Goal: Information Seeking & Learning: Learn about a topic

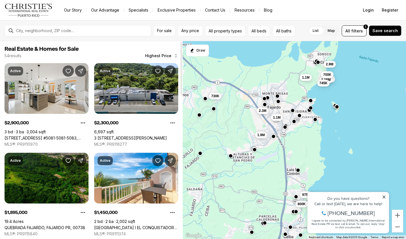
click at [160, 55] on span "Highest Price" at bounding box center [158, 56] width 26 height 5
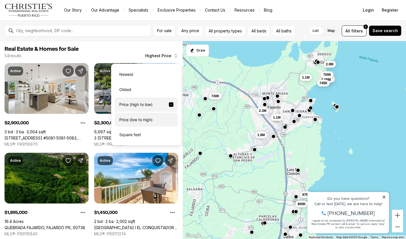
click at [142, 118] on div "Price (low to high)" at bounding box center [146, 120] width 63 height 14
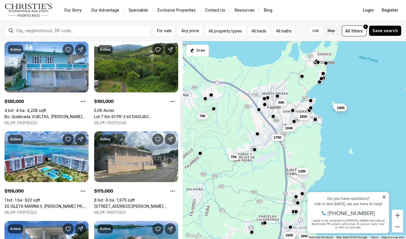
scroll to position [200, 0]
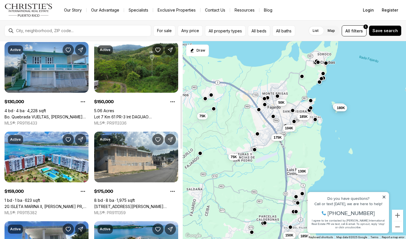
click at [46, 114] on link "Bo. Quebrada VUELTAS, [PERSON_NAME], 00738" at bounding box center [47, 116] width 84 height 5
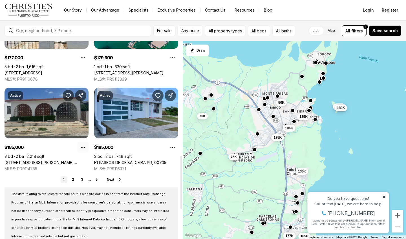
scroll to position [426, 0]
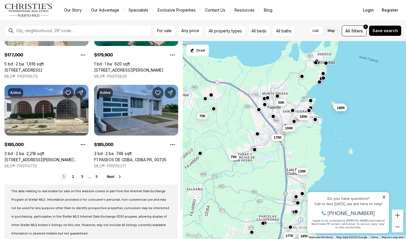
click at [137, 157] on link "F1 PASEOS DE CEIBA, CEIBA PR, 00735" at bounding box center [130, 159] width 72 height 5
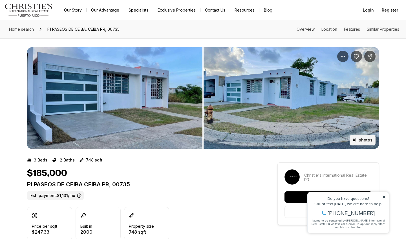
click at [368, 141] on p "All photos" at bounding box center [362, 140] width 20 height 5
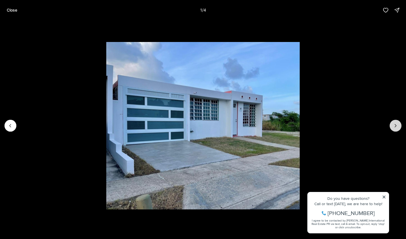
click at [397, 125] on icon "Next slide" at bounding box center [395, 126] width 6 height 6
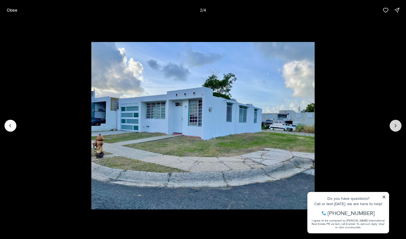
click at [397, 125] on icon "Next slide" at bounding box center [395, 126] width 6 height 6
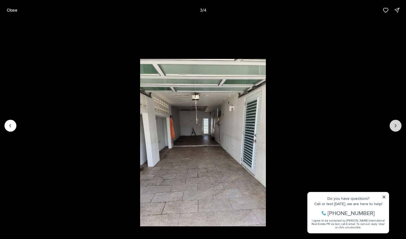
click at [397, 125] on icon "Next slide" at bounding box center [395, 126] width 6 height 6
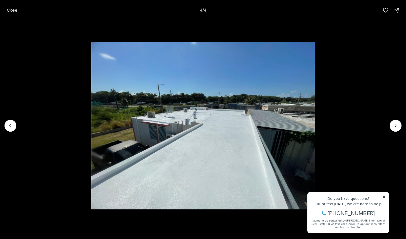
click at [397, 126] on div at bounding box center [395, 126] width 12 height 12
click at [11, 129] on button "Previous slide" at bounding box center [11, 126] width 12 height 12
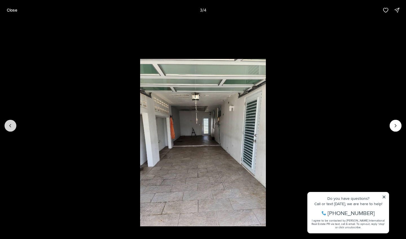
click at [12, 129] on button "Previous slide" at bounding box center [11, 126] width 12 height 12
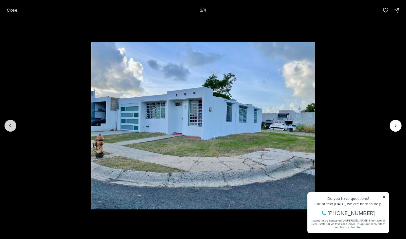
click at [12, 129] on button "Previous slide" at bounding box center [11, 126] width 12 height 12
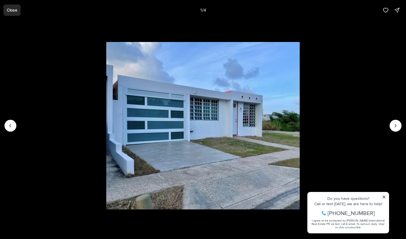
click at [12, 12] on button "Close" at bounding box center [11, 10] width 17 height 11
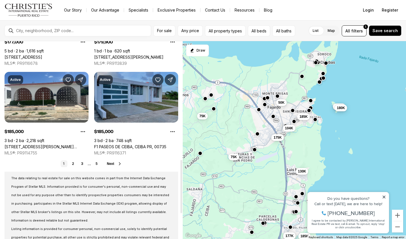
scroll to position [439, 0]
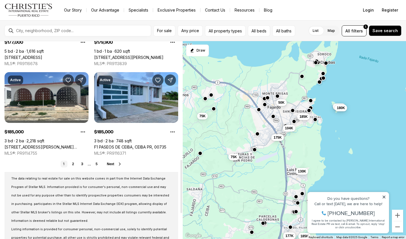
click at [109, 165] on span "Next" at bounding box center [110, 164] width 7 height 4
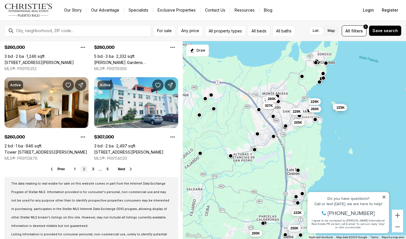
scroll to position [436, 0]
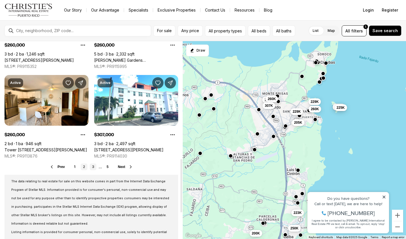
click at [93, 168] on link "3" at bounding box center [93, 166] width 7 height 7
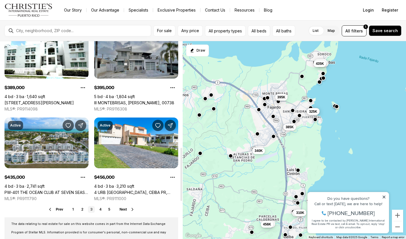
scroll to position [394, 0]
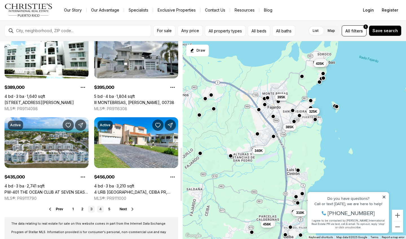
click at [99, 210] on link "4" at bounding box center [100, 209] width 7 height 7
